Goal: Information Seeking & Learning: Check status

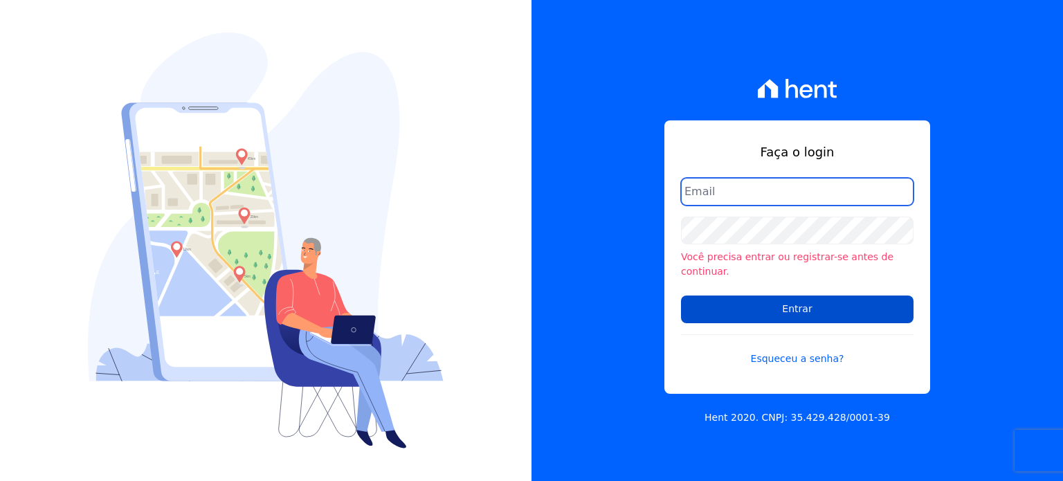
type input "natalie.pereira@habrasconstrutora.com.br"
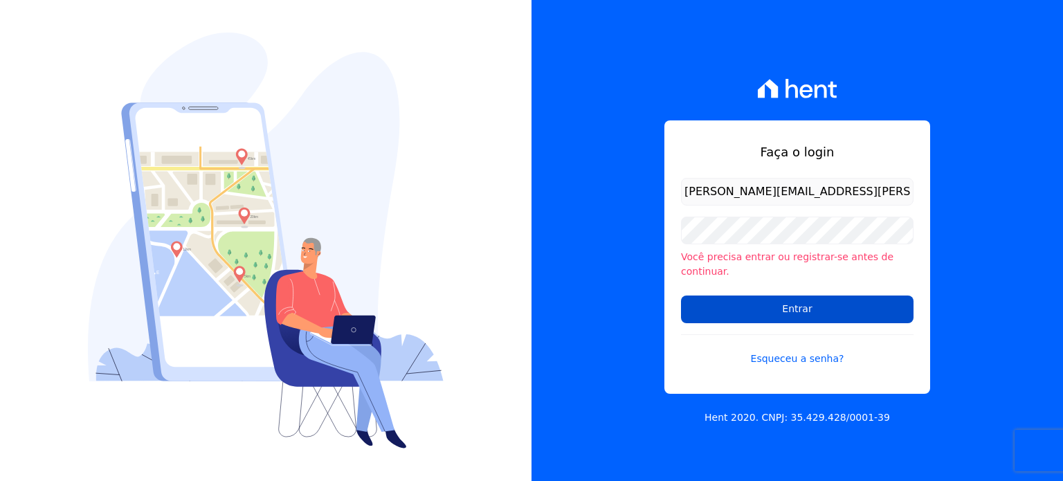
click at [803, 306] on input "Entrar" at bounding box center [797, 309] width 232 height 28
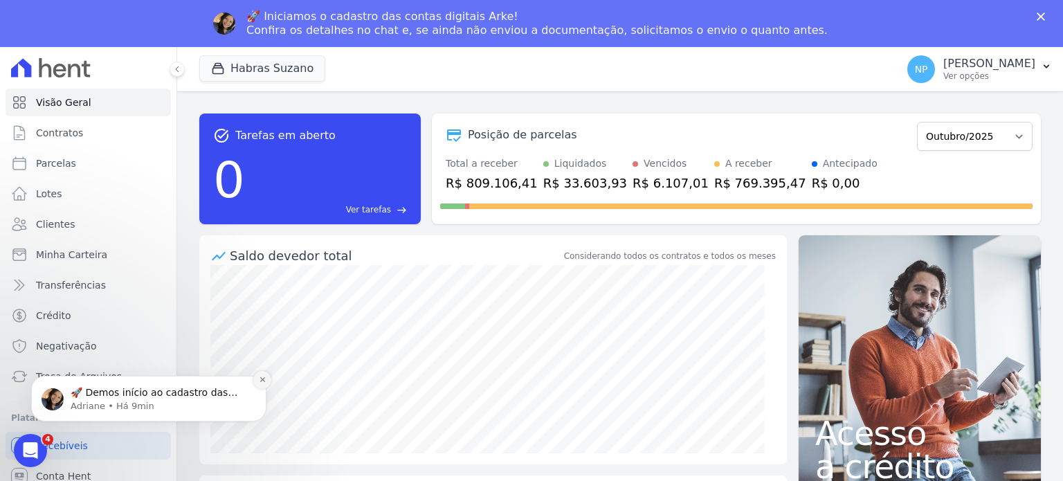
click at [262, 381] on icon "Dismiss notification" at bounding box center [261, 379] width 5 height 5
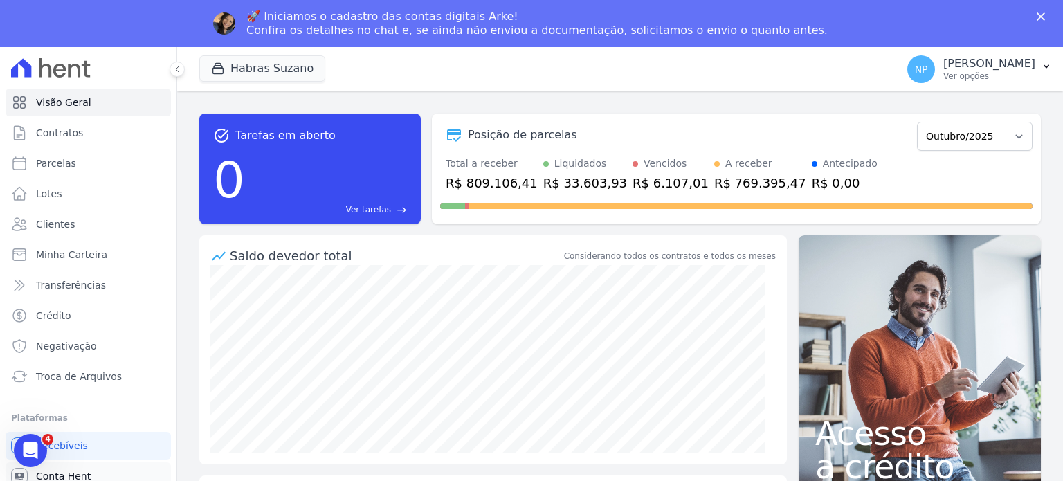
click at [119, 464] on link "Conta Hent" at bounding box center [88, 476] width 165 height 28
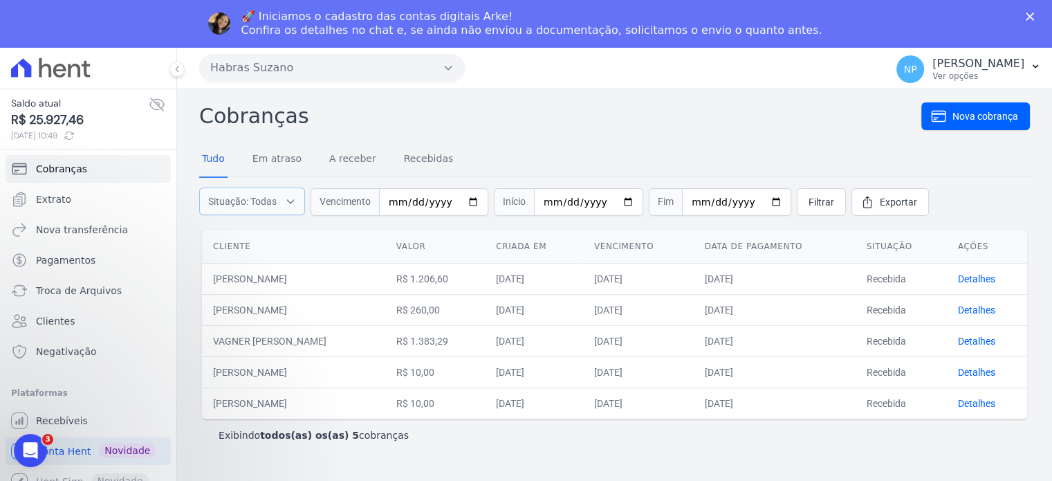
click at [290, 196] on icon "button" at bounding box center [290, 201] width 11 height 14
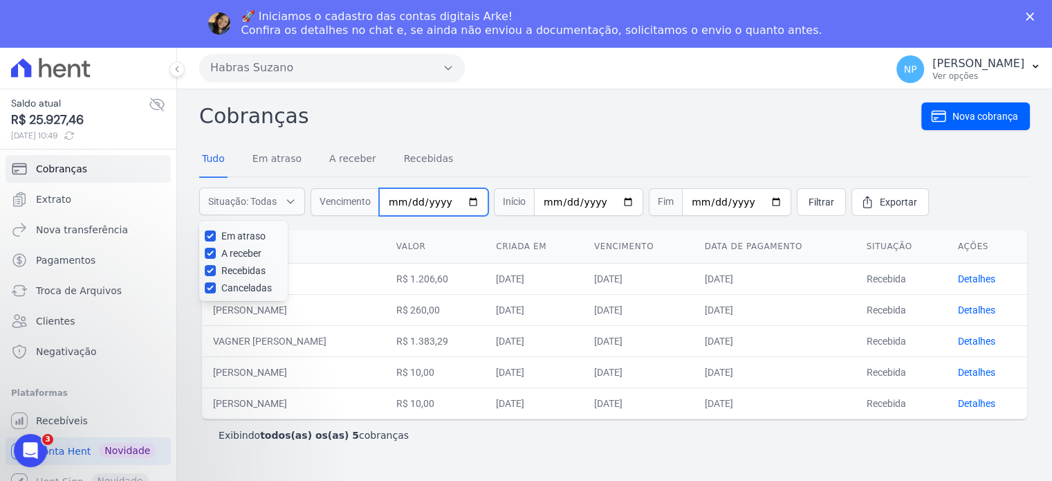
click at [466, 199] on input "date" at bounding box center [433, 202] width 109 height 28
type input "2025-09-01"
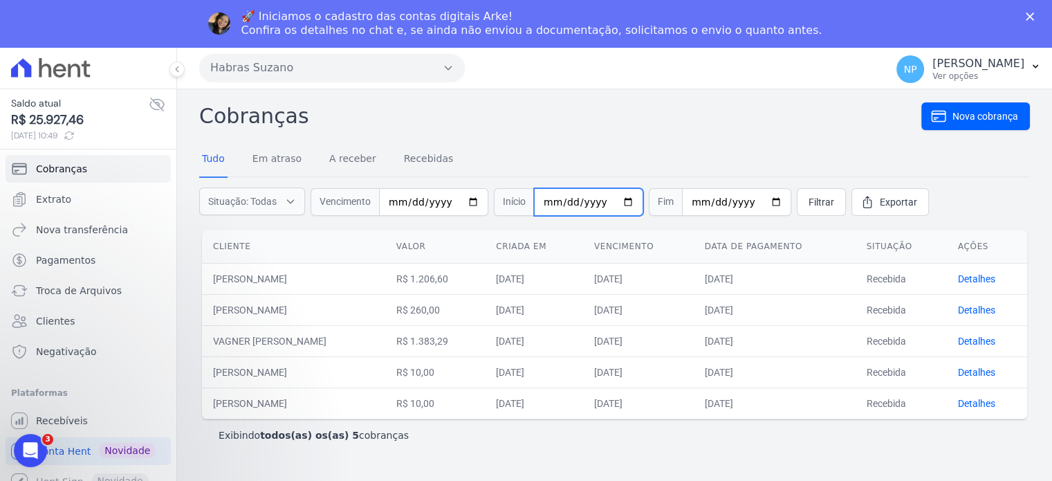
click at [614, 201] on input "date" at bounding box center [588, 202] width 109 height 28
type input "2025-09-30"
click at [809, 202] on span "Filtrar" at bounding box center [822, 202] width 26 height 14
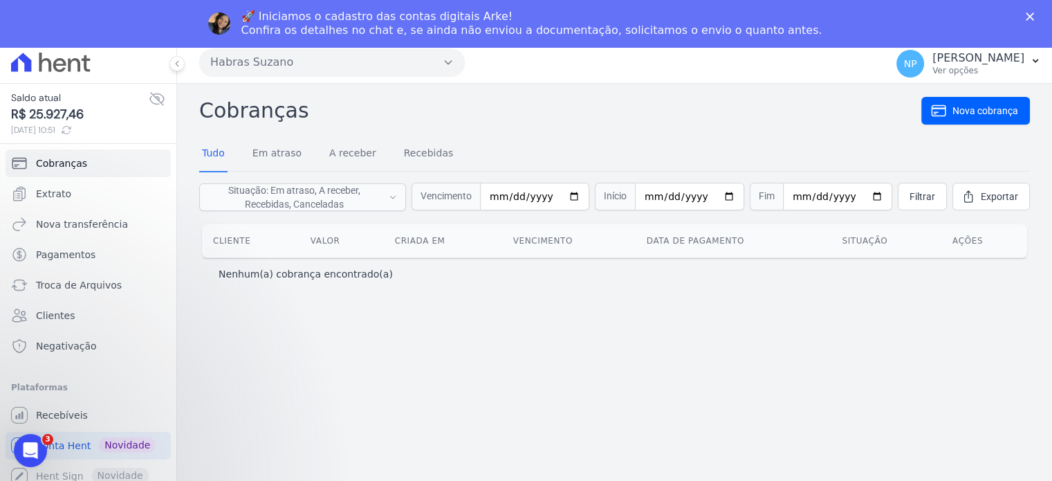
scroll to position [47, 0]
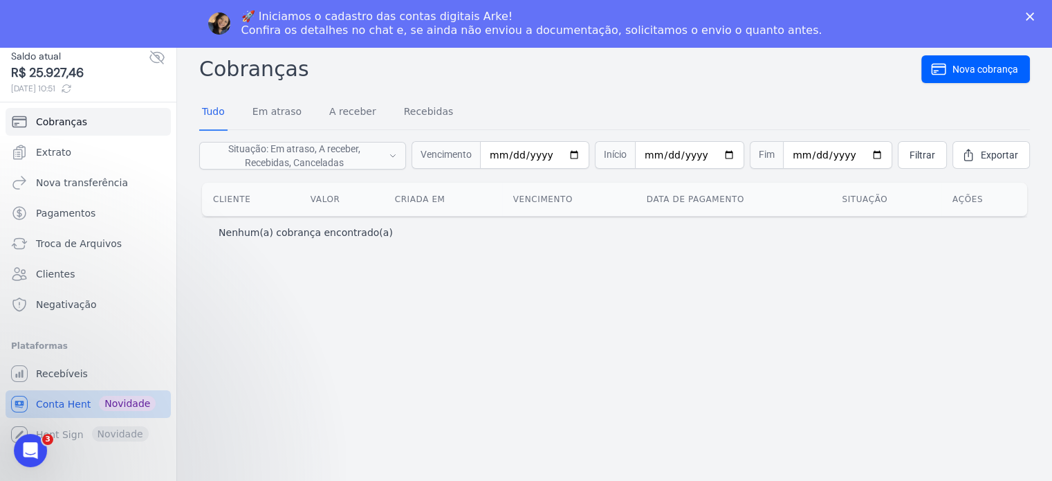
click at [75, 407] on span "Conta Hent" at bounding box center [63, 404] width 55 height 14
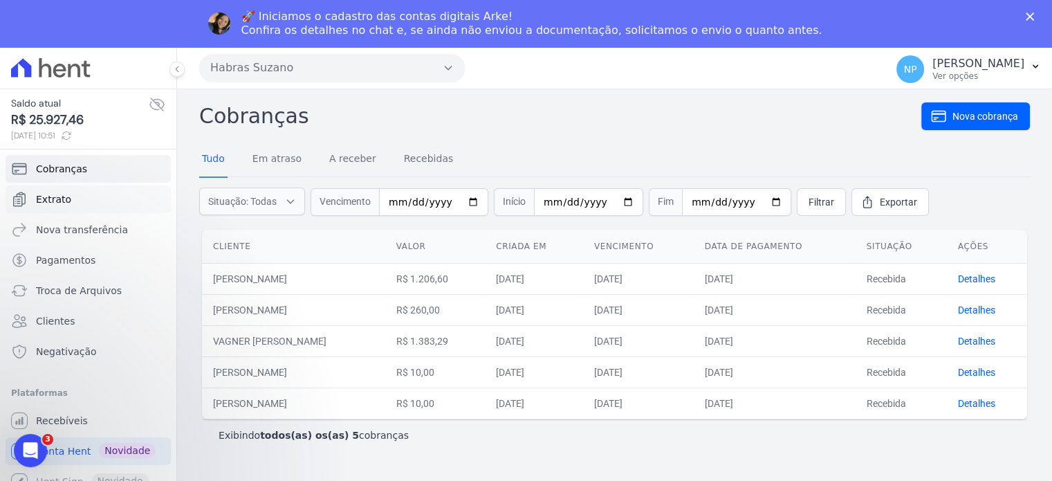
click at [75, 193] on link "Extrato" at bounding box center [88, 199] width 165 height 28
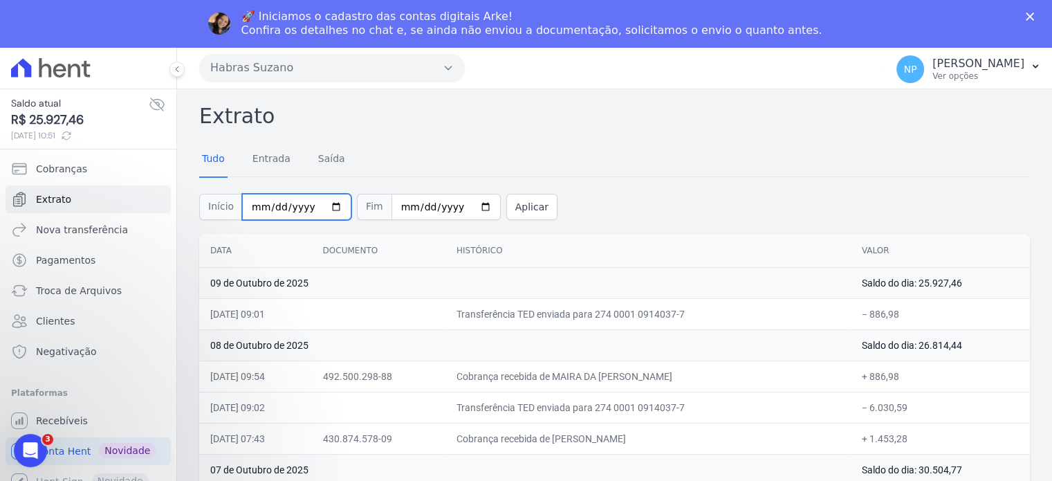
click at [324, 205] on input "2025-10-01" at bounding box center [296, 207] width 109 height 26
type input "[DATE]"
click at [464, 207] on input "2025-10-09" at bounding box center [446, 207] width 109 height 26
type input "[DATE]"
click at [513, 209] on button "Aplicar" at bounding box center [531, 207] width 51 height 26
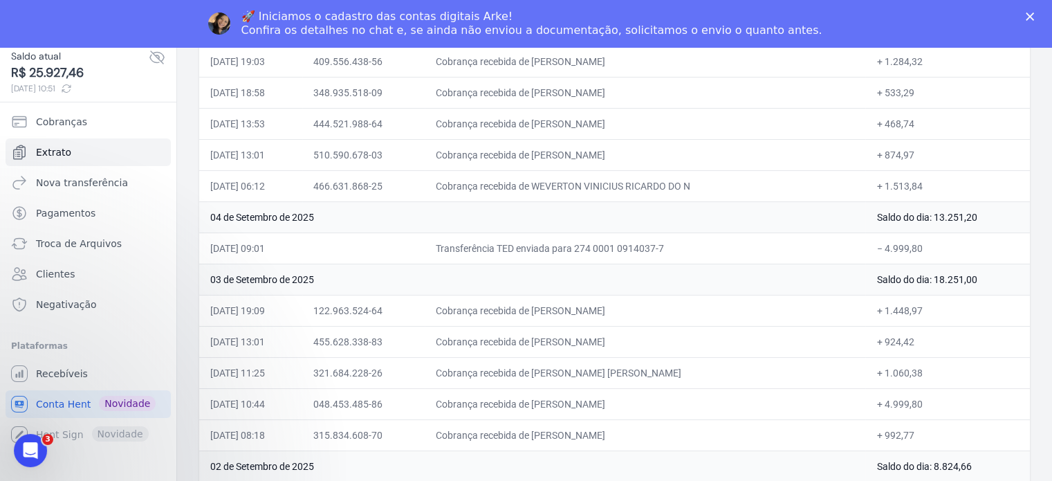
scroll to position [4517, 0]
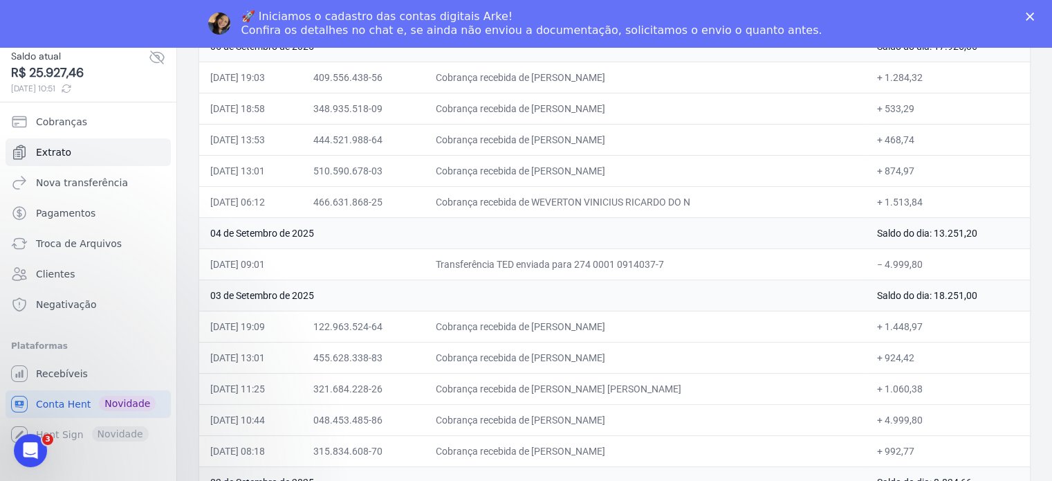
drag, startPoint x: 213, startPoint y: 246, endPoint x: 920, endPoint y: 246, distance: 707.1
click at [920, 248] on tr "[DATE] 09:01 Transferência TED enviada para 274 0001 0914037-7 − 4.999,80" at bounding box center [614, 263] width 831 height 31
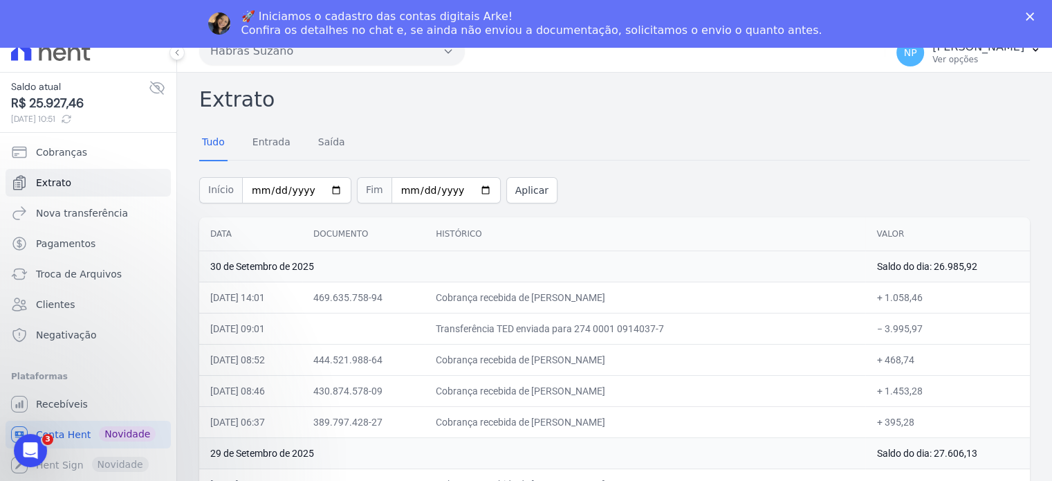
scroll to position [0, 0]
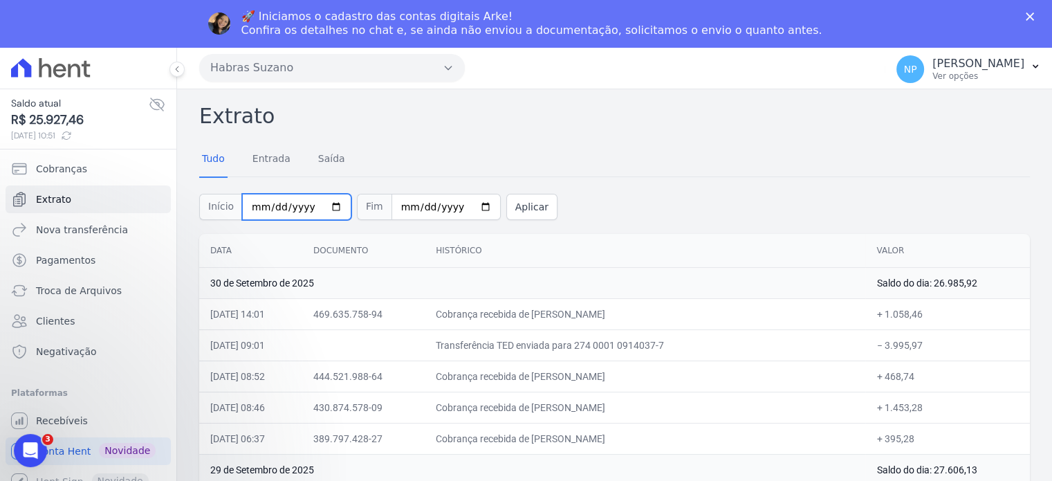
click at [327, 212] on input "2025-09-01" at bounding box center [296, 207] width 109 height 26
type input "[DATE]"
click at [506, 205] on button "Aplicar" at bounding box center [531, 207] width 51 height 26
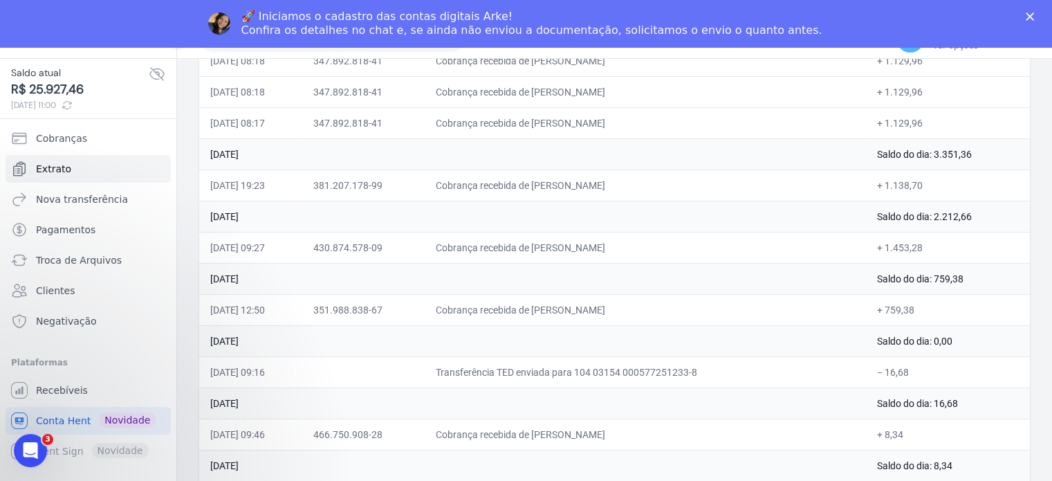
scroll to position [47, 0]
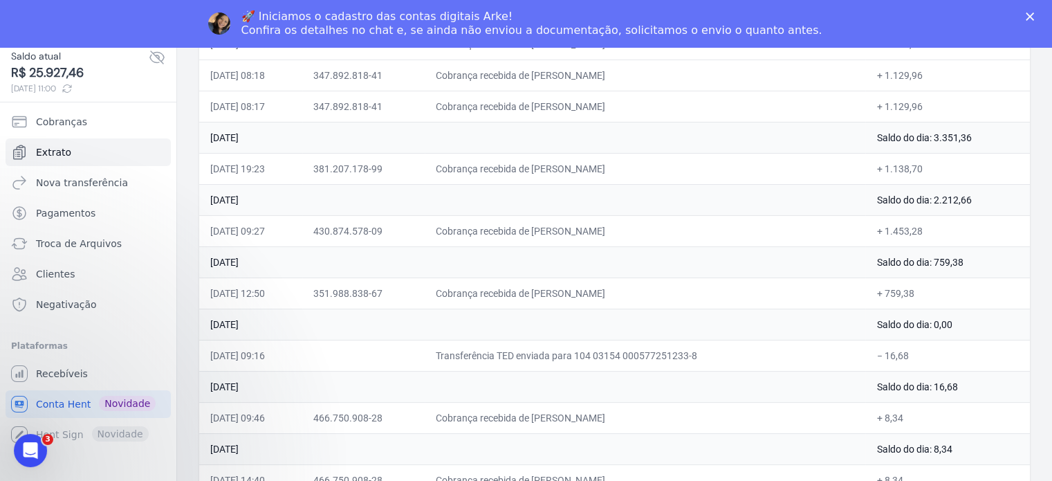
drag, startPoint x: 908, startPoint y: 450, endPoint x: 859, endPoint y: 455, distance: 49.4
click at [866, 464] on td "+ 8,34" at bounding box center [948, 479] width 165 height 31
drag, startPoint x: 914, startPoint y: 334, endPoint x: 827, endPoint y: 336, distance: 87.2
click at [827, 340] on tr "22/08/2025, 09:16 Transferência TED enviada para 104 03154 000577251233-8 − 16,…" at bounding box center [614, 355] width 831 height 31
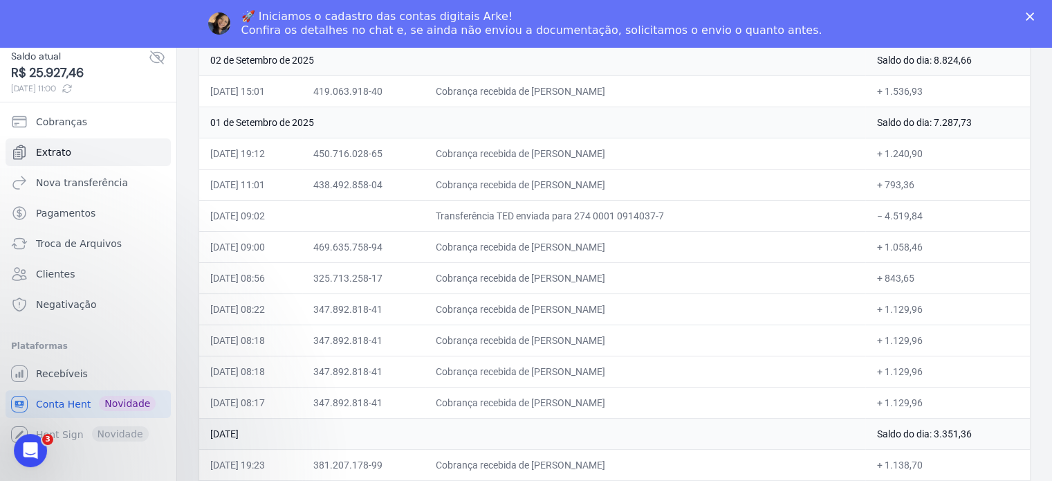
scroll to position [4890, 0]
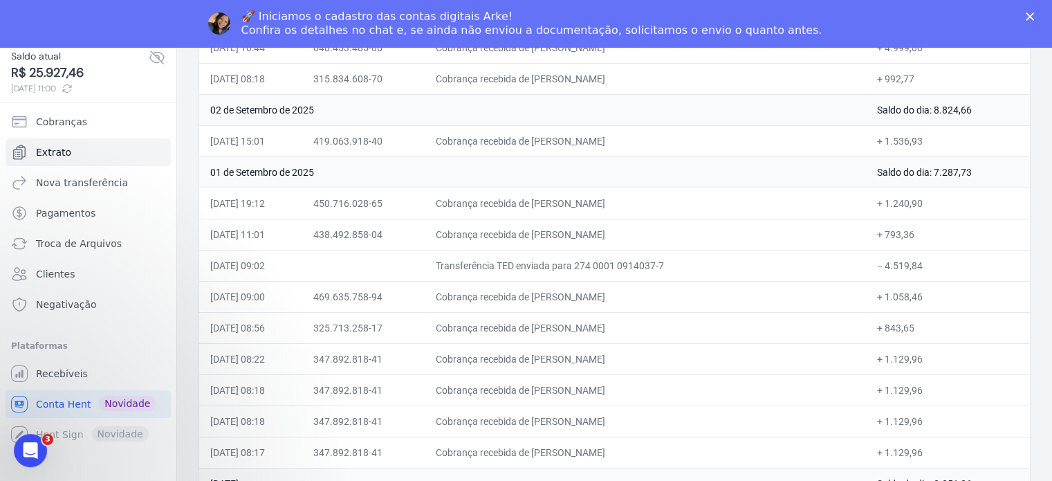
drag, startPoint x: 926, startPoint y: 240, endPoint x: 421, endPoint y: 230, distance: 504.5
click at [421, 250] on tr "01/09/2025, 09:02 Transferência TED enviada para 274 0001 0914037-7 − 4.519,84" at bounding box center [614, 265] width 831 height 31
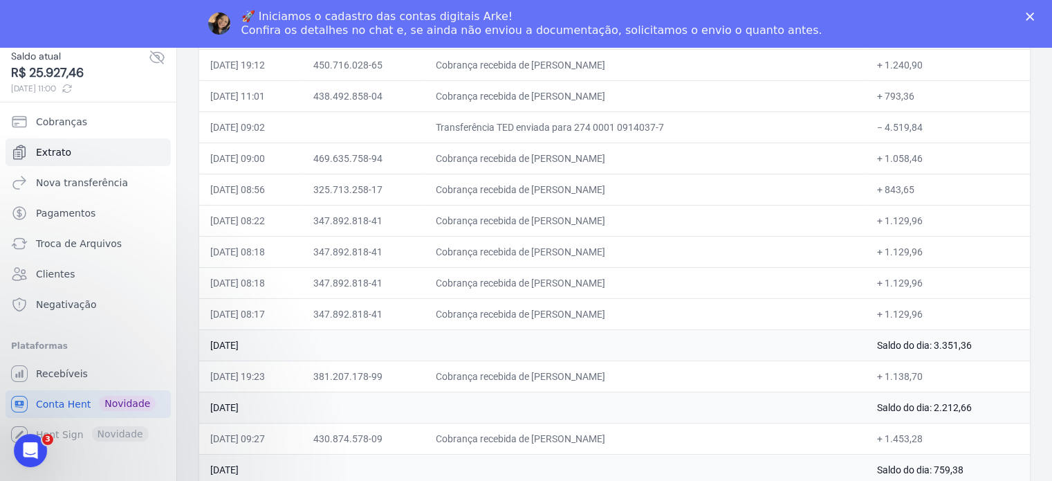
scroll to position [4959, 0]
